Goal: Communication & Community: Answer question/provide support

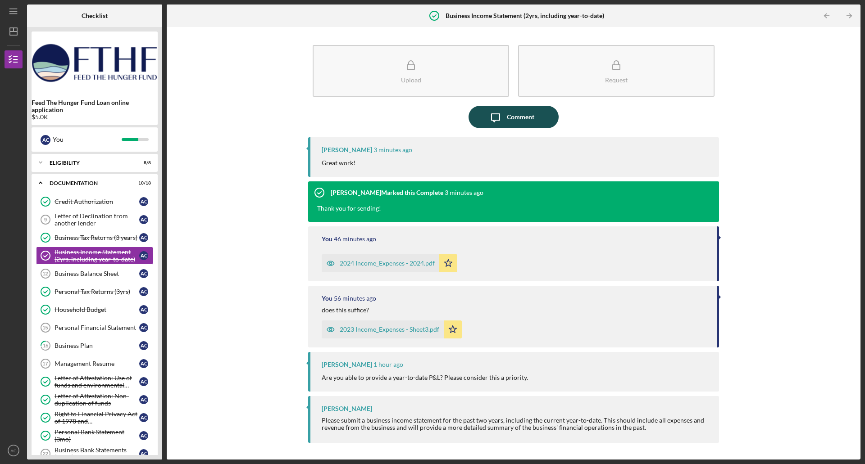
click at [493, 124] on icon "Icon/Message" at bounding box center [495, 117] width 23 height 23
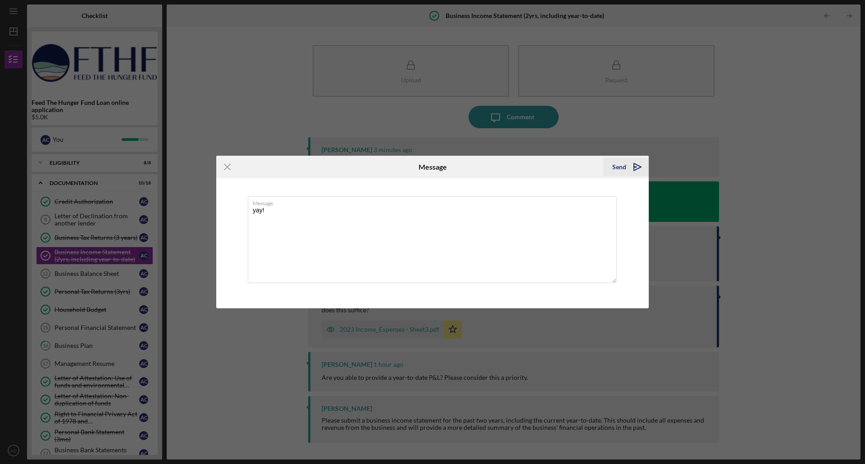
type textarea "yay!"
click at [630, 165] on icon "Icon/icon-invite-send" at bounding box center [637, 167] width 23 height 23
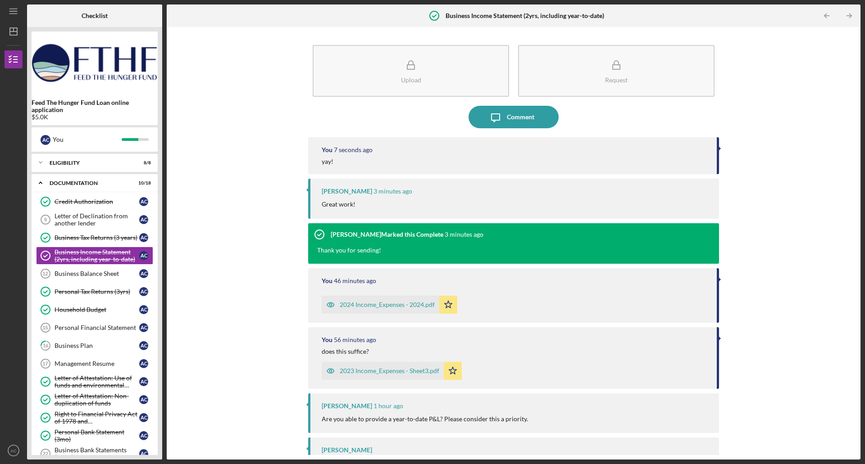
scroll to position [29, 0]
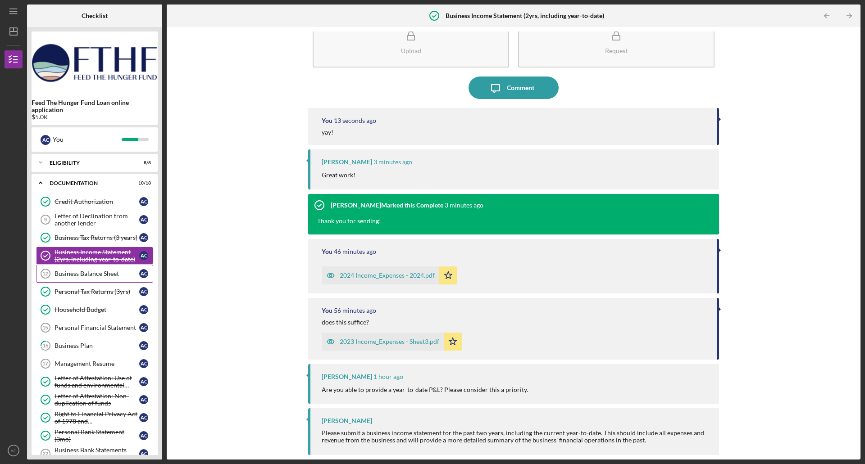
click at [88, 278] on link "Business Balance Sheet 12 Business Balance Sheet A C" at bounding box center [94, 274] width 117 height 18
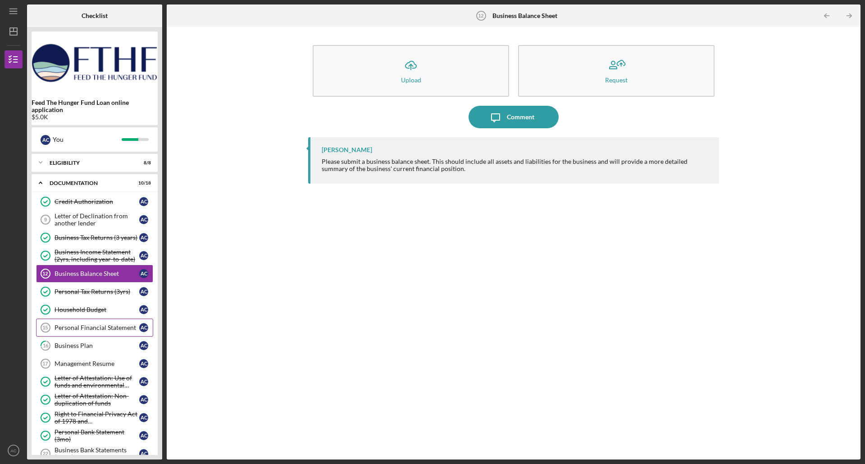
click at [84, 330] on div "Personal Financial Statement" at bounding box center [97, 327] width 85 height 7
